Goal: Book appointment/travel/reservation

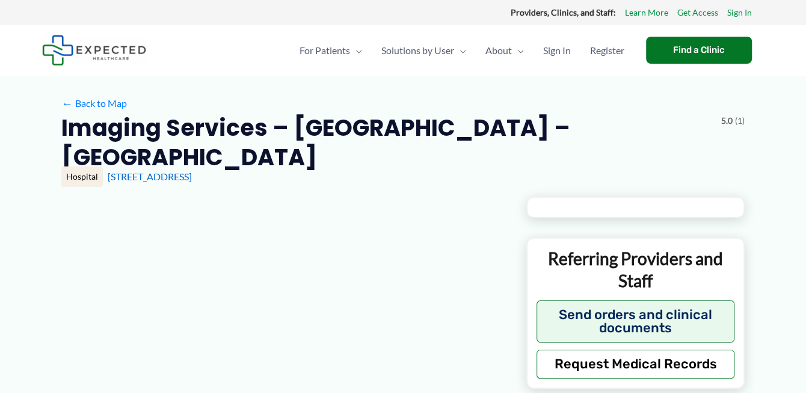
type input "**********"
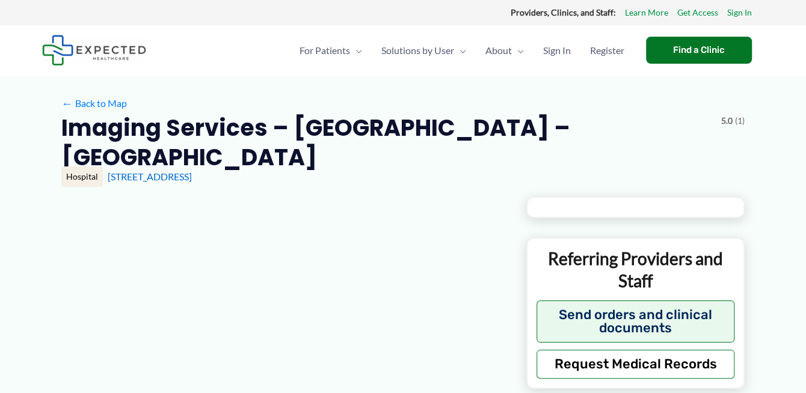
type input "**********"
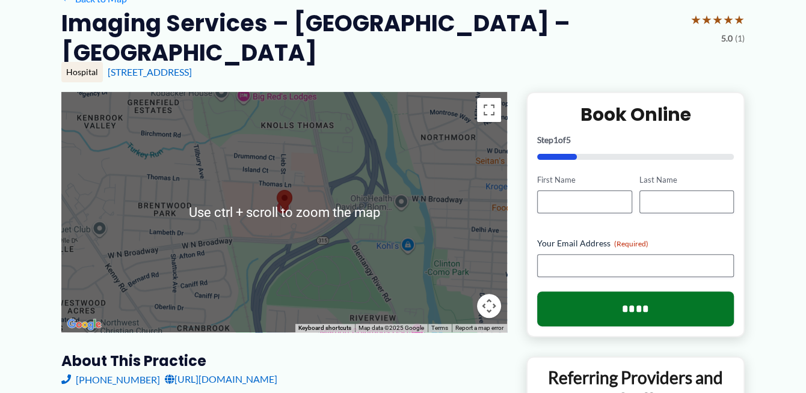
scroll to position [120, 0]
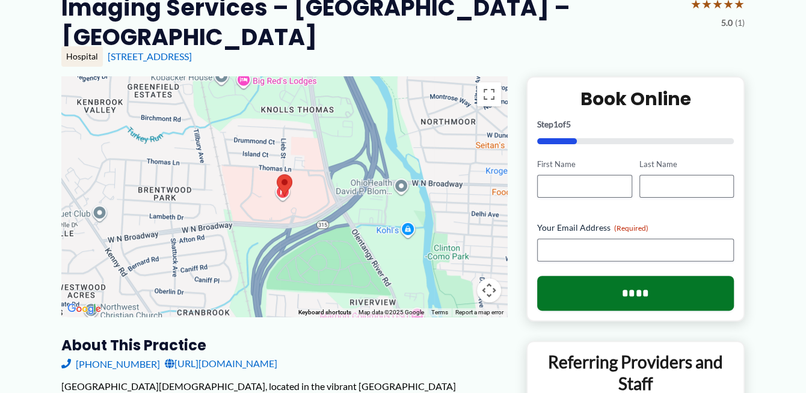
click at [488, 290] on button "Map camera controls" at bounding box center [489, 290] width 24 height 24
click at [430, 234] on button "Move up" at bounding box center [429, 230] width 24 height 24
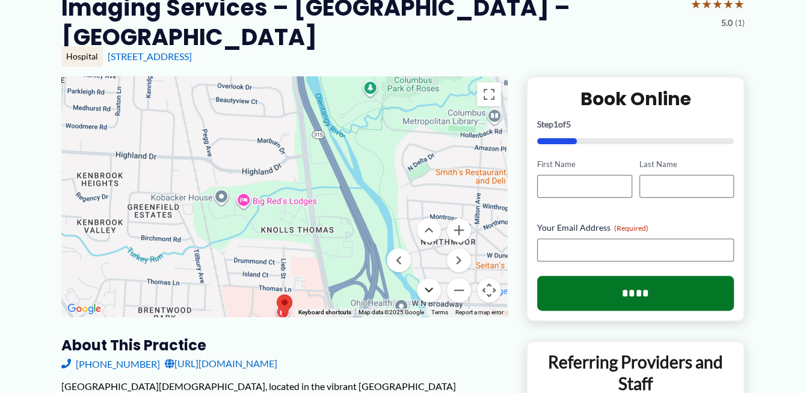
click at [431, 284] on button "Move down" at bounding box center [429, 290] width 24 height 24
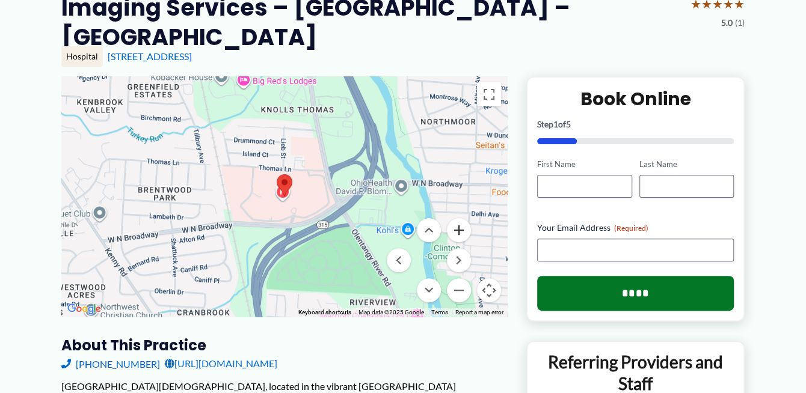
click at [459, 232] on button "Zoom in" at bounding box center [459, 230] width 24 height 24
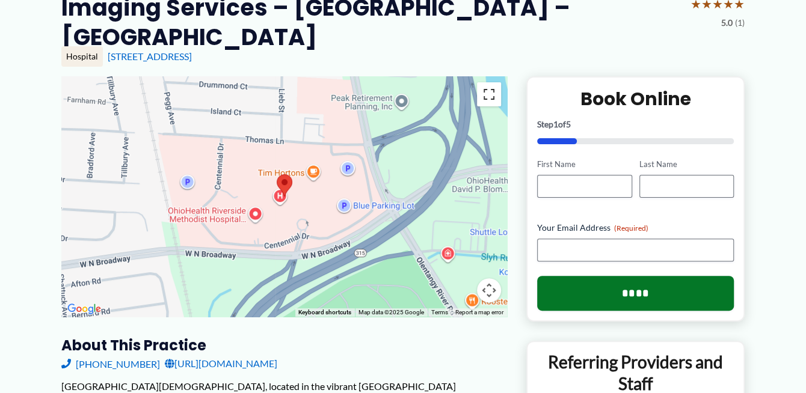
click at [489, 94] on button "Toggle fullscreen view" at bounding box center [489, 94] width 24 height 24
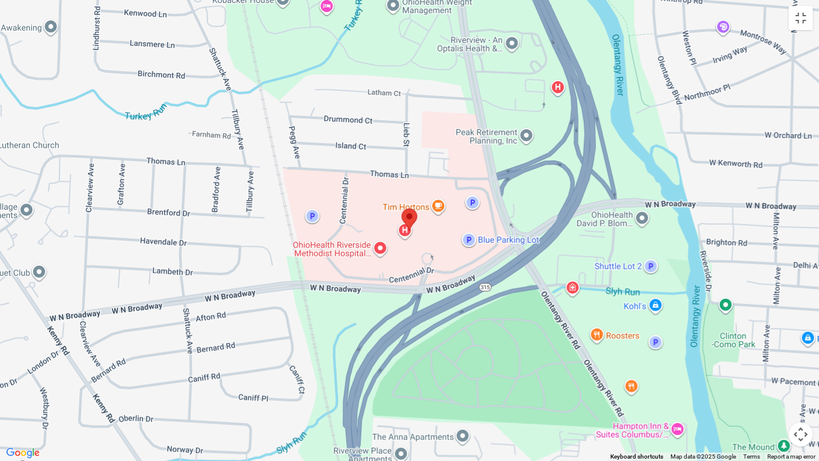
click at [799, 393] on button "Map camera controls" at bounding box center [801, 435] width 24 height 24
click at [773, 376] on button "Zoom in" at bounding box center [771, 375] width 24 height 24
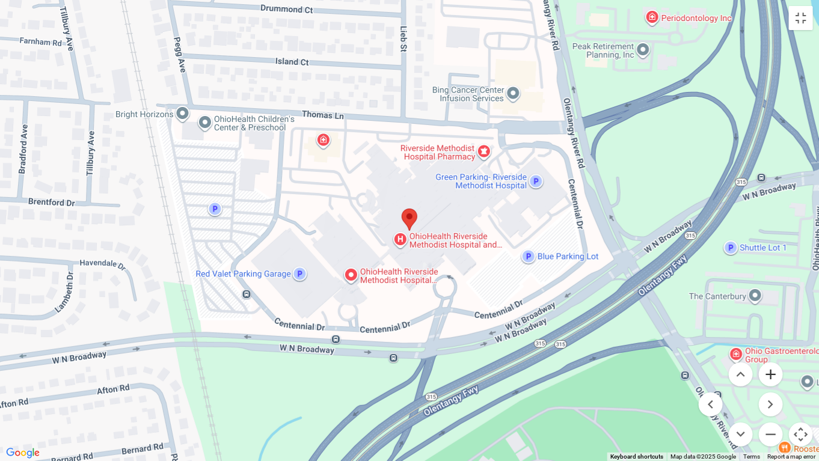
click at [773, 373] on button "Zoom in" at bounding box center [771, 375] width 24 height 24
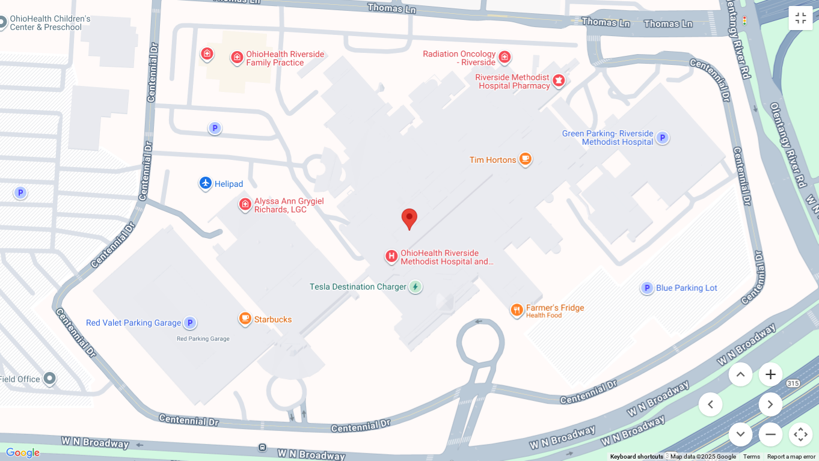
click at [768, 373] on button "Zoom in" at bounding box center [771, 375] width 24 height 24
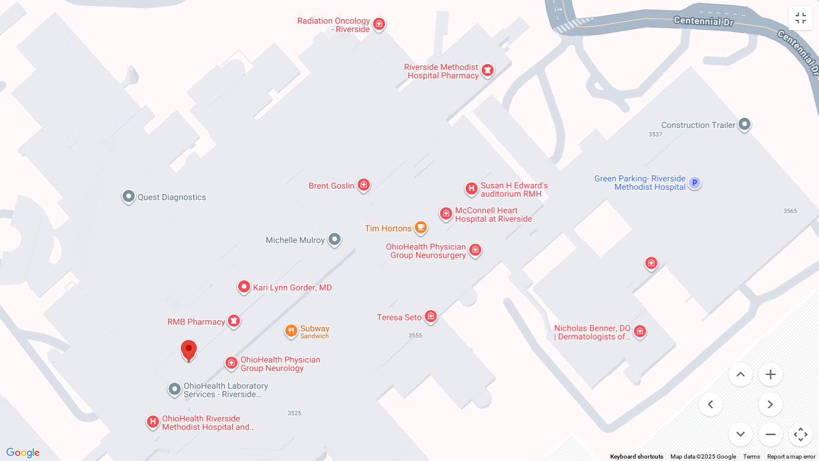
drag, startPoint x: 651, startPoint y: 242, endPoint x: 429, endPoint y: 375, distance: 258.9
click at [429, 375] on div at bounding box center [409, 230] width 819 height 461
click at [769, 372] on button "Zoom in" at bounding box center [771, 375] width 24 height 24
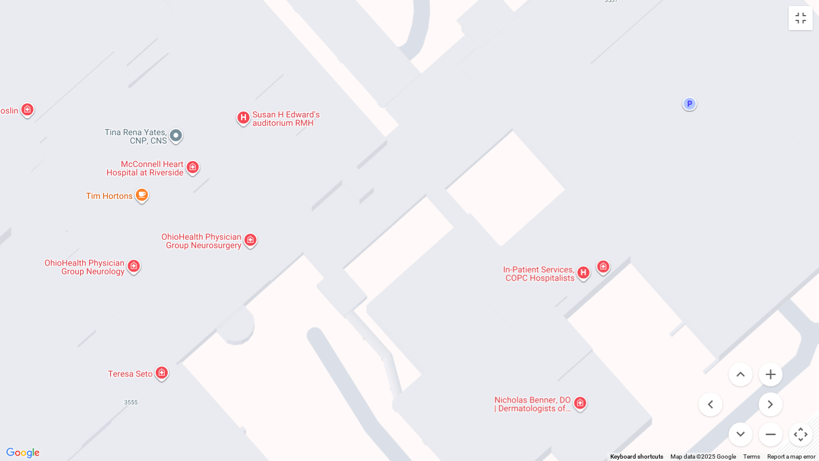
drag, startPoint x: 724, startPoint y: 308, endPoint x: 428, endPoint y: 269, distance: 298.3
click at [428, 269] on div at bounding box center [409, 230] width 819 height 461
click at [771, 380] on button "Zoom in" at bounding box center [771, 375] width 24 height 24
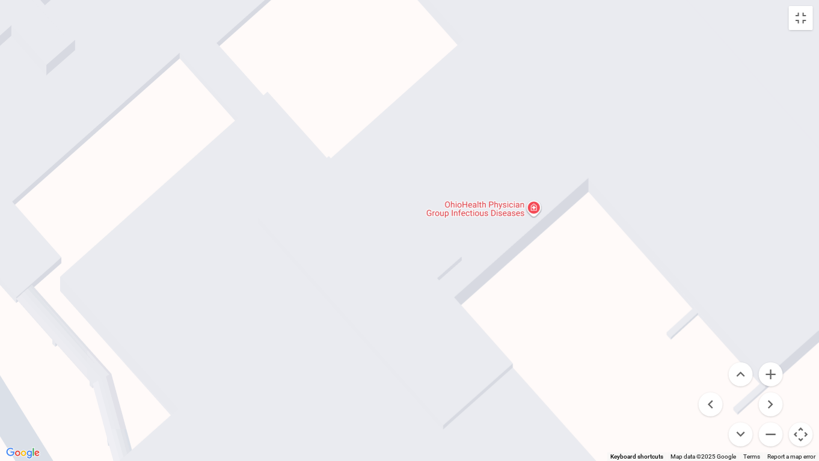
drag, startPoint x: 713, startPoint y: 359, endPoint x: 444, endPoint y: 255, distance: 288.2
click at [444, 255] on div at bounding box center [409, 230] width 819 height 461
click at [800, 393] on button "Map camera controls" at bounding box center [801, 435] width 24 height 24
click at [799, 393] on button "Map camera controls" at bounding box center [801, 435] width 24 height 24
click at [800, 393] on button "Map camera controls" at bounding box center [801, 435] width 24 height 24
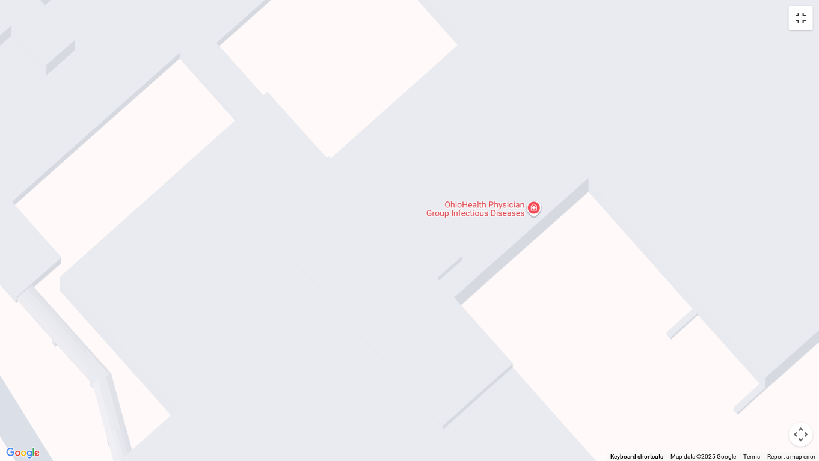
click at [802, 19] on button "Toggle fullscreen view" at bounding box center [801, 18] width 24 height 24
